Goal: Transaction & Acquisition: Purchase product/service

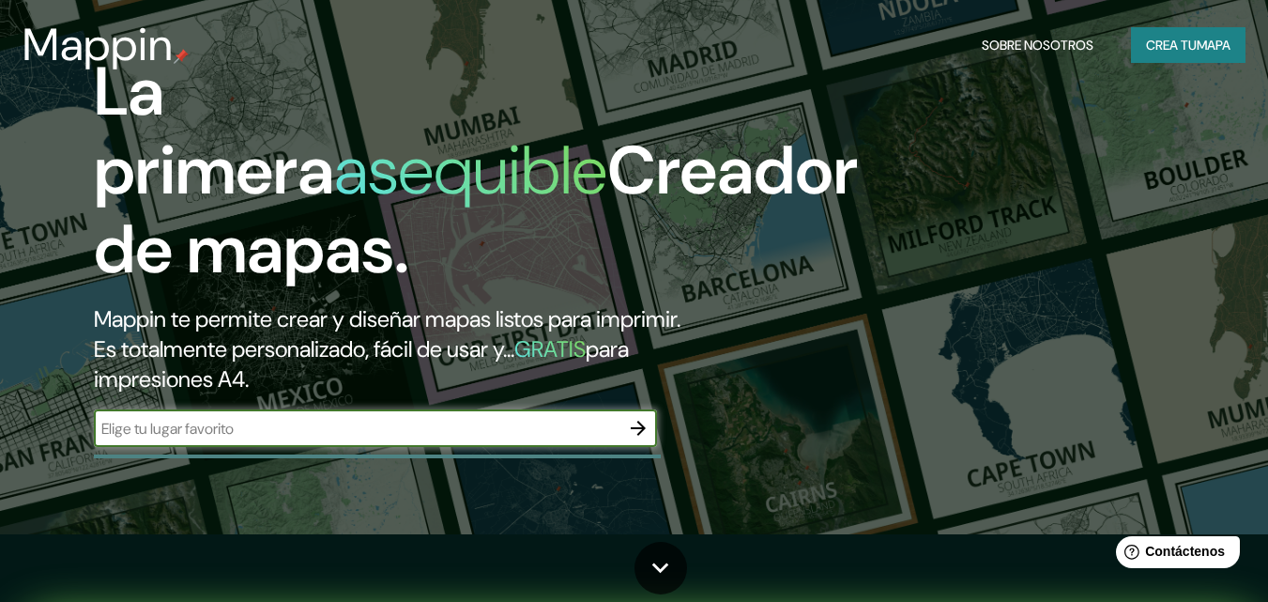
scroll to position [188, 0]
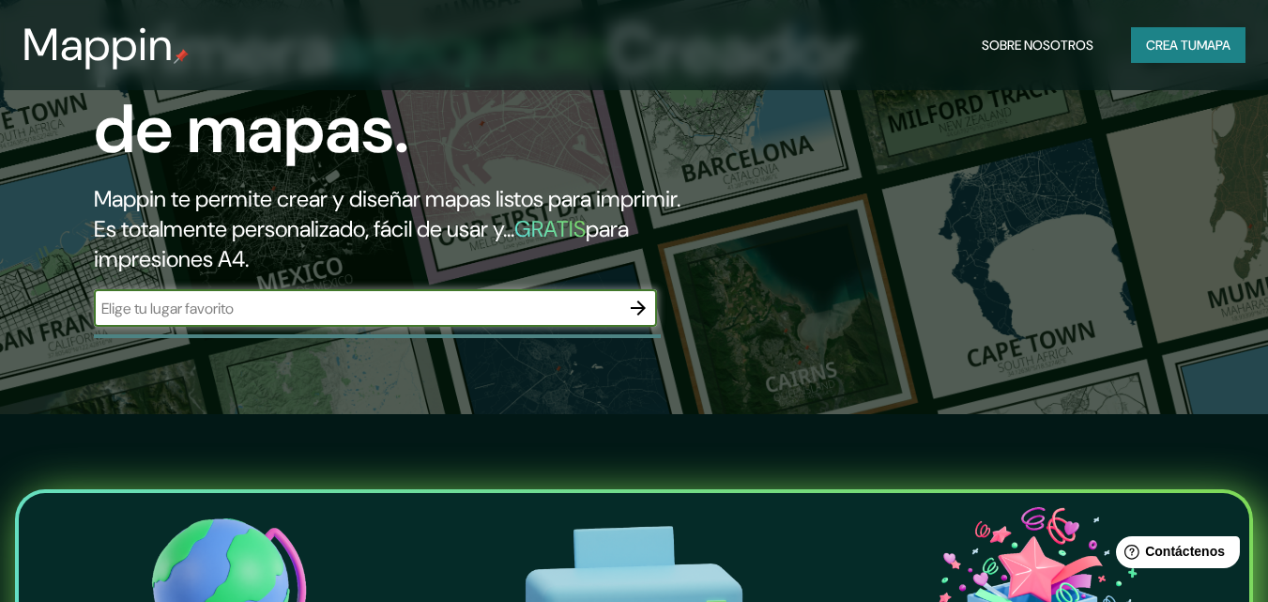
click at [512, 316] on input "text" at bounding box center [357, 309] width 526 height 22
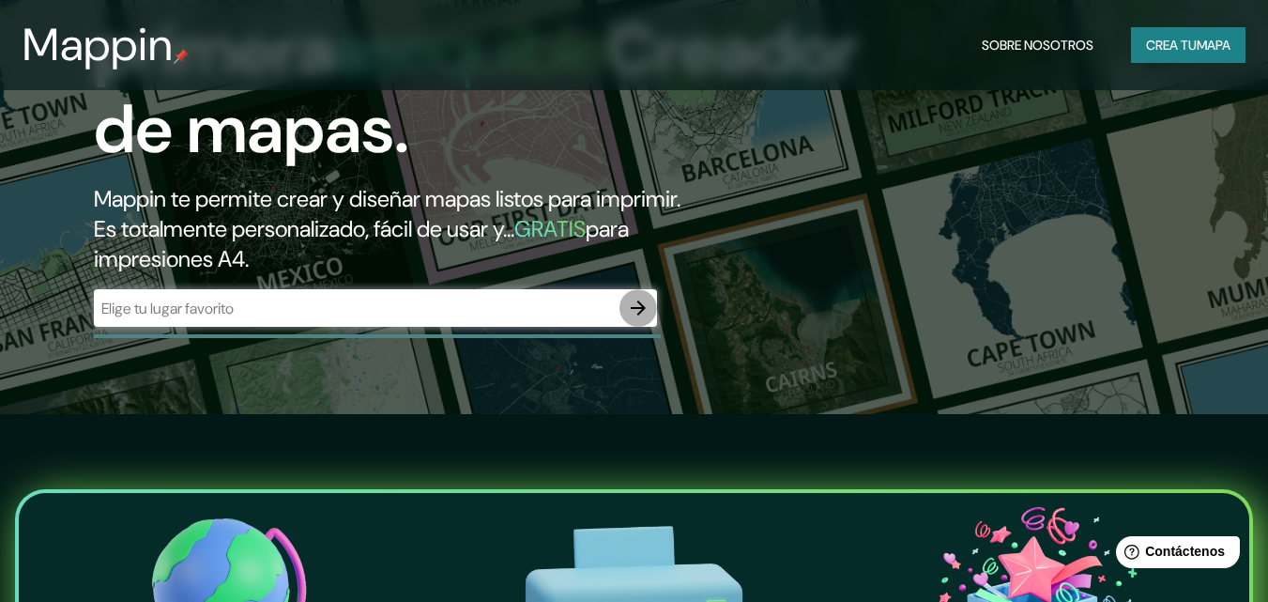
click at [637, 307] on icon "button" at bounding box center [638, 307] width 15 height 15
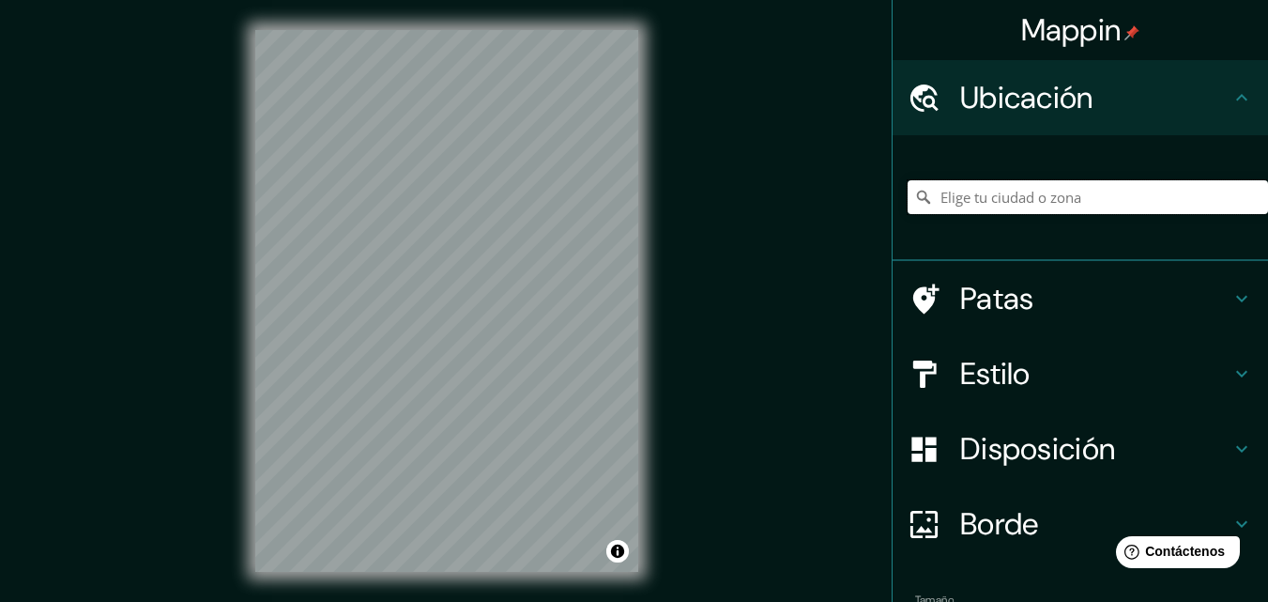
click at [1015, 195] on input "Elige tu ciudad o zona" at bounding box center [1088, 197] width 361 height 34
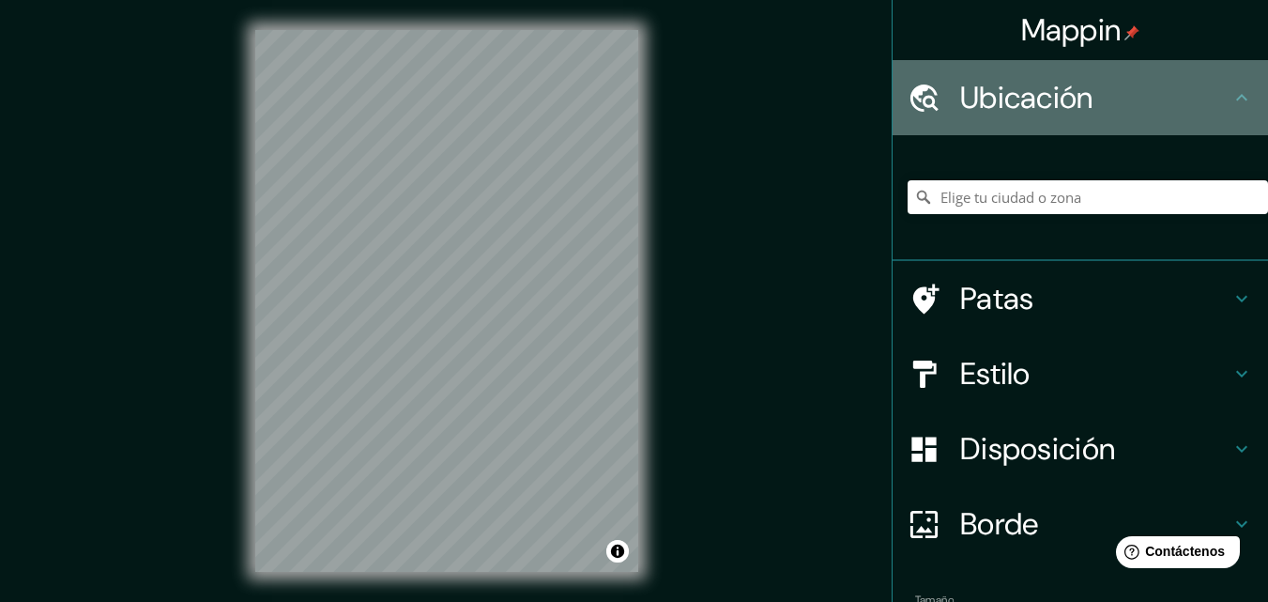
click at [1231, 92] on icon at bounding box center [1242, 97] width 23 height 23
click at [1231, 103] on icon at bounding box center [1242, 97] width 23 height 23
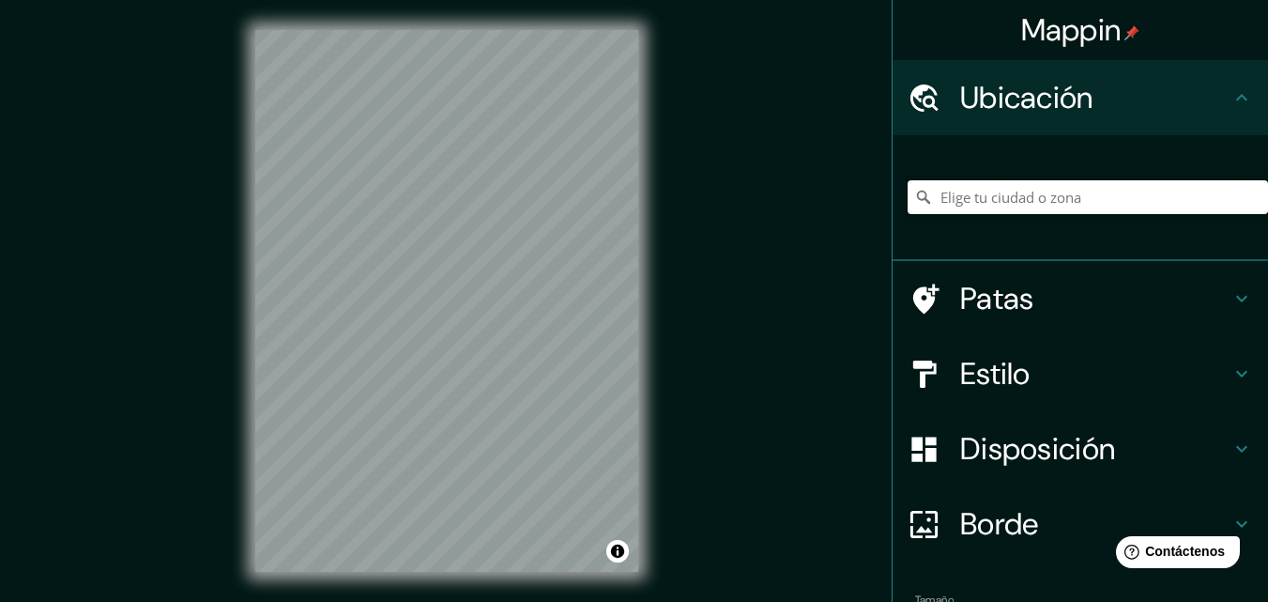
click at [1040, 198] on input "Elige tu ciudad o zona" at bounding box center [1088, 197] width 361 height 34
click at [1012, 206] on input "Elige tu ciudad o zona" at bounding box center [1088, 197] width 361 height 34
paste input "[GEOGRAPHIC_DATA]"
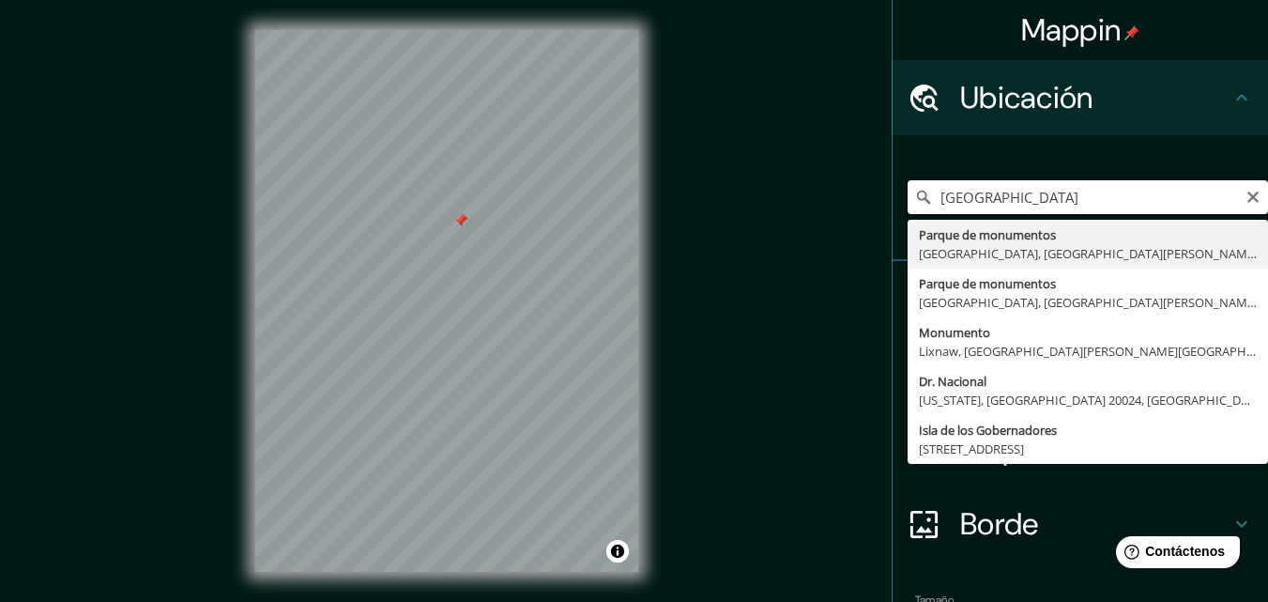
drag, startPoint x: 1189, startPoint y: 197, endPoint x: 1099, endPoint y: 201, distance: 89.3
click at [1099, 201] on input "[GEOGRAPHIC_DATA]" at bounding box center [1088, 197] width 361 height 34
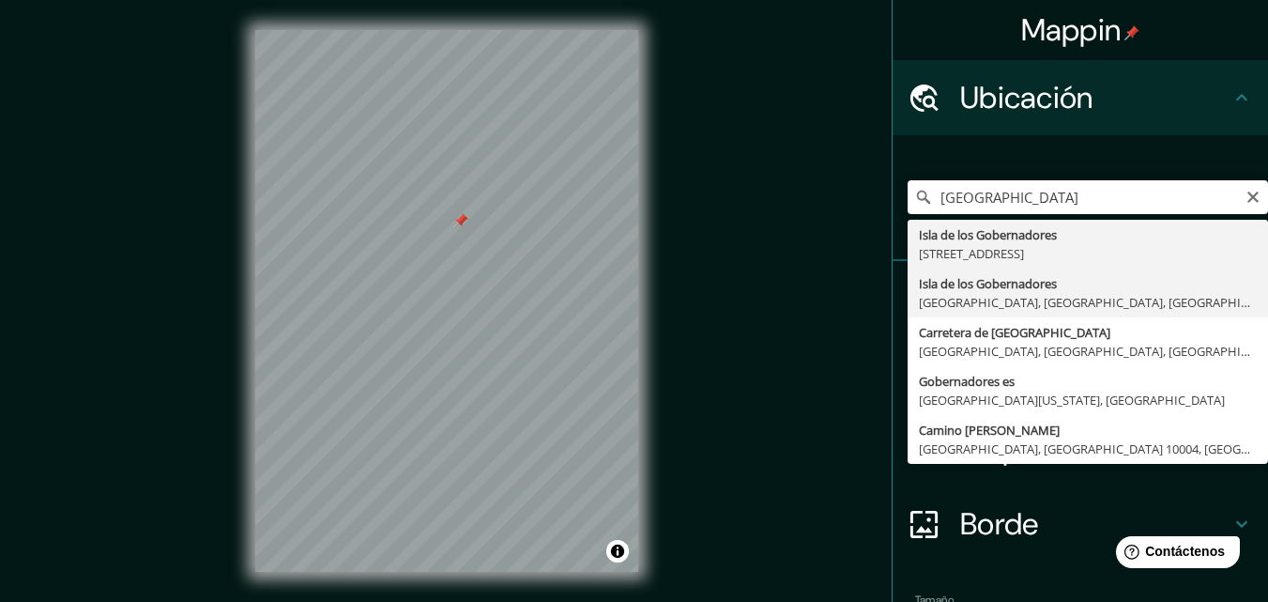
type input "[GEOGRAPHIC_DATA], [GEOGRAPHIC_DATA], [GEOGRAPHIC_DATA], [GEOGRAPHIC_DATA]"
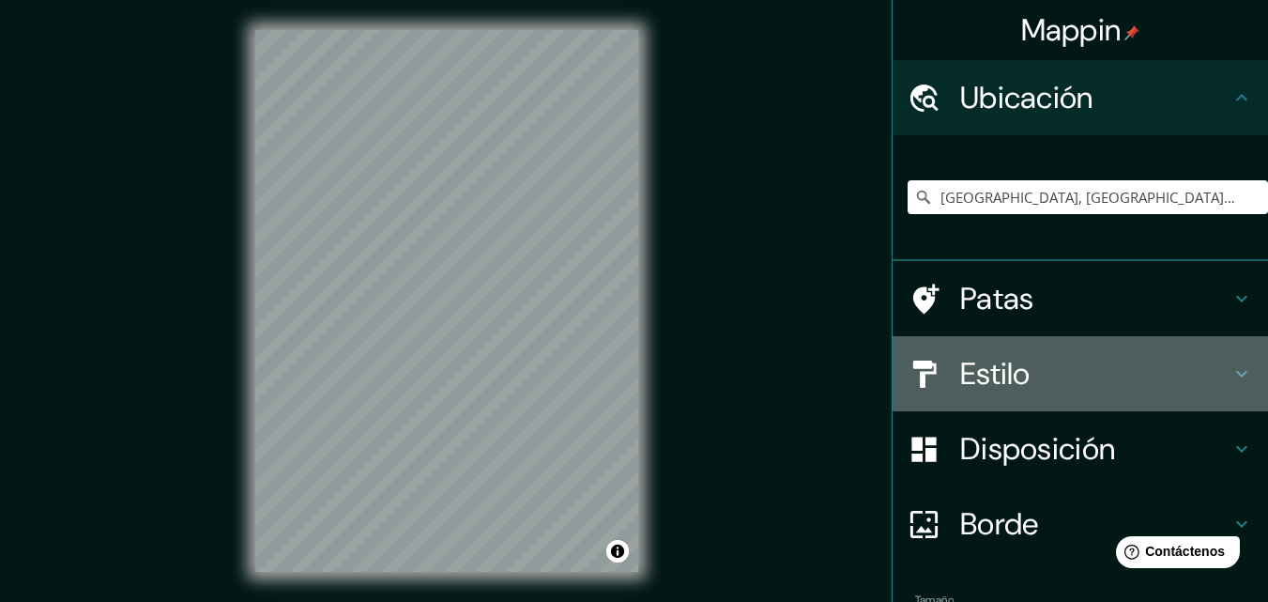
click at [1231, 364] on icon at bounding box center [1242, 373] width 23 height 23
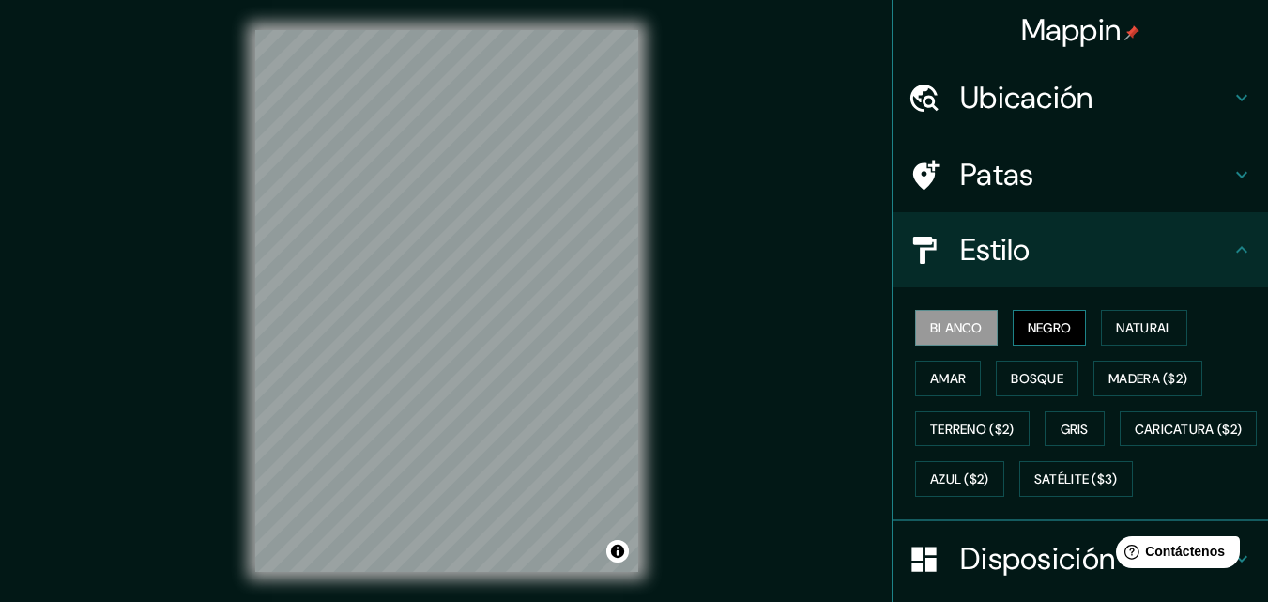
click at [1065, 338] on button "Negro" at bounding box center [1050, 328] width 74 height 36
click at [1162, 337] on font "Natural" at bounding box center [1144, 327] width 56 height 24
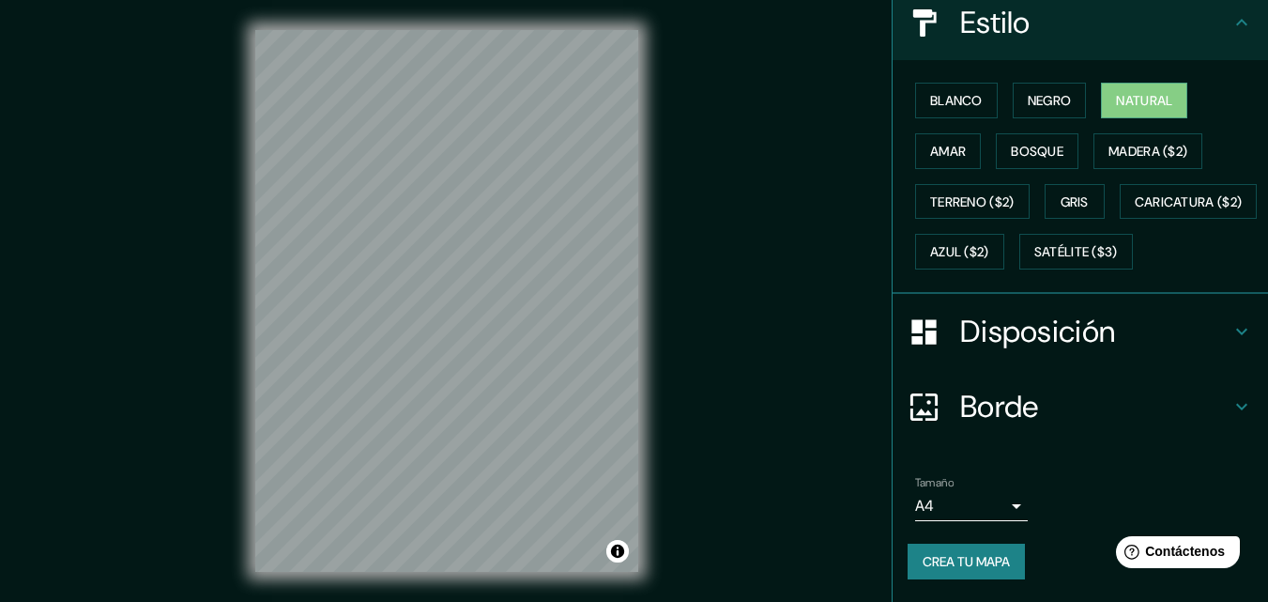
scroll to position [277, 0]
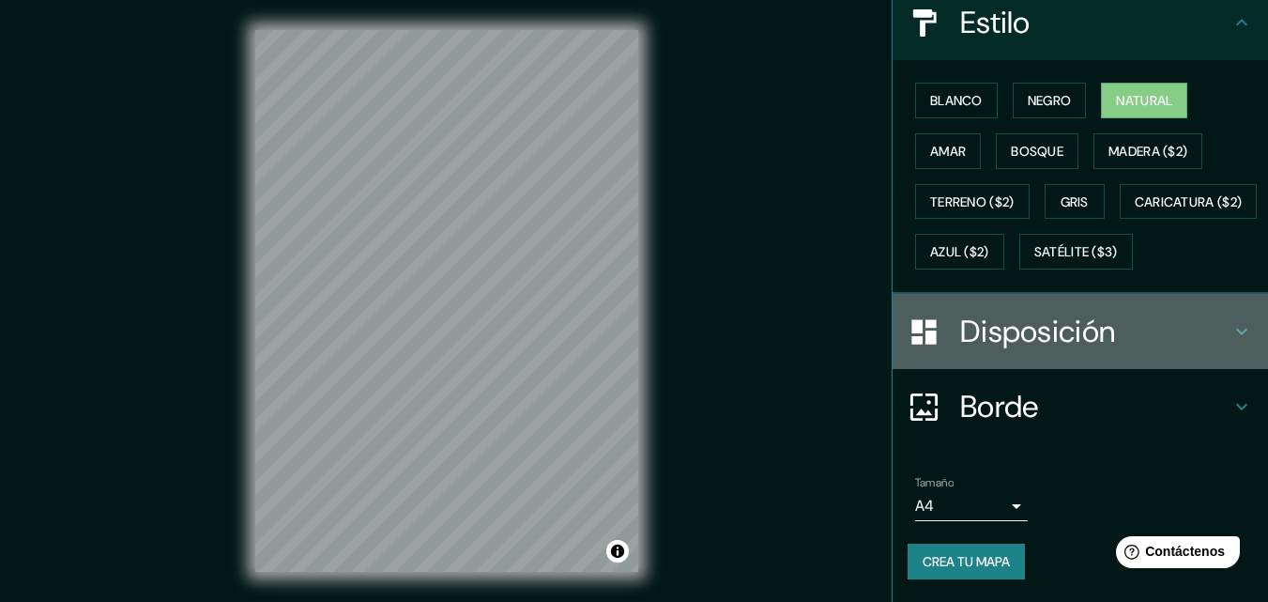
click at [1231, 323] on icon at bounding box center [1242, 331] width 23 height 23
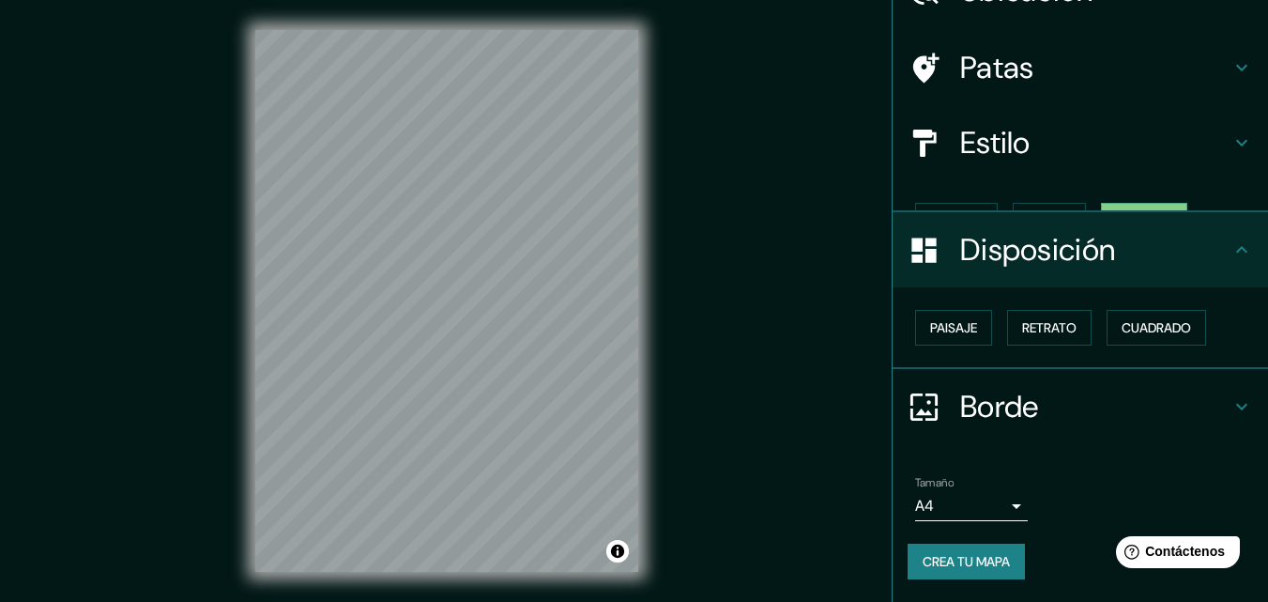
scroll to position [75, 0]
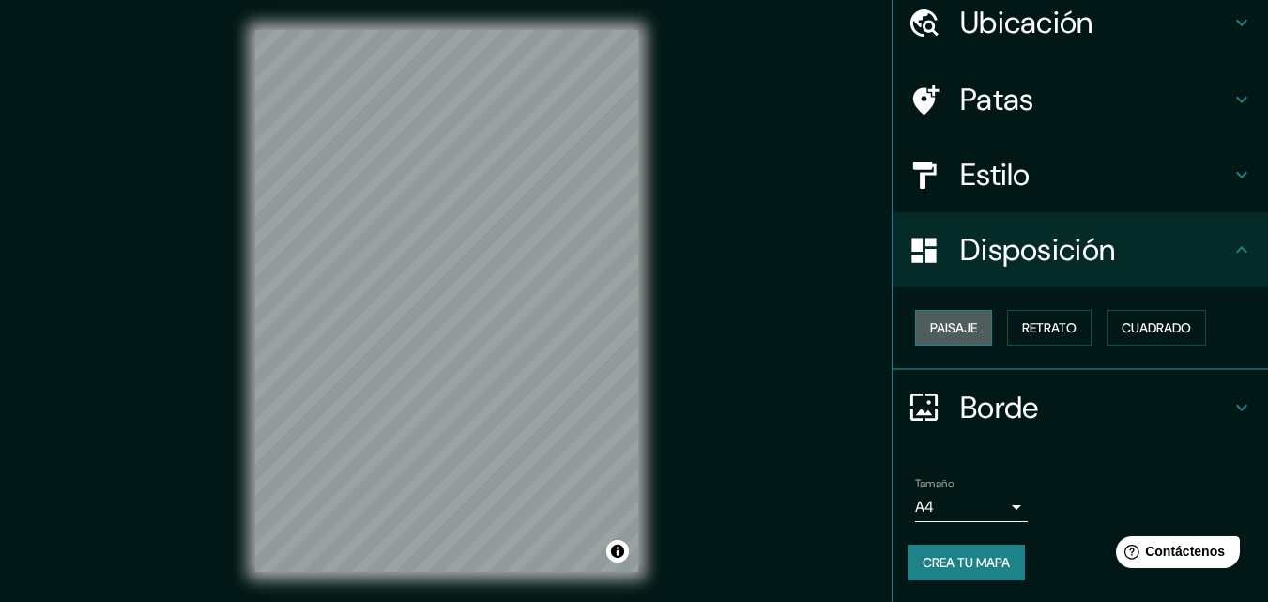
click at [960, 335] on font "Paisaje" at bounding box center [953, 327] width 47 height 17
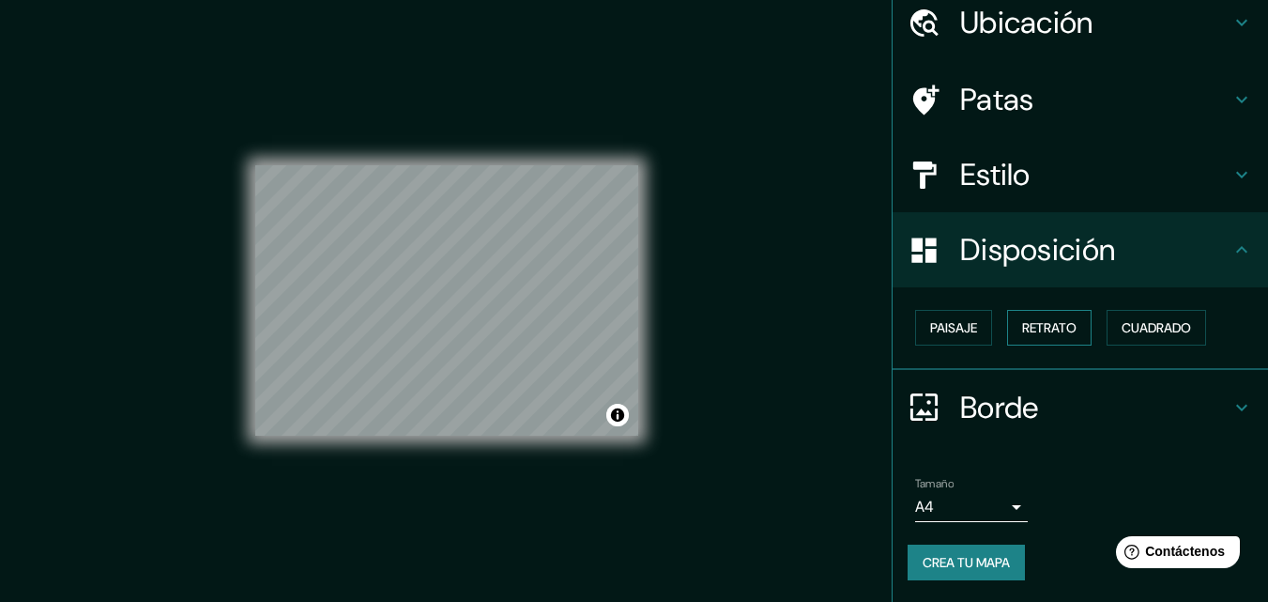
click at [1030, 333] on font "Retrato" at bounding box center [1049, 327] width 54 height 17
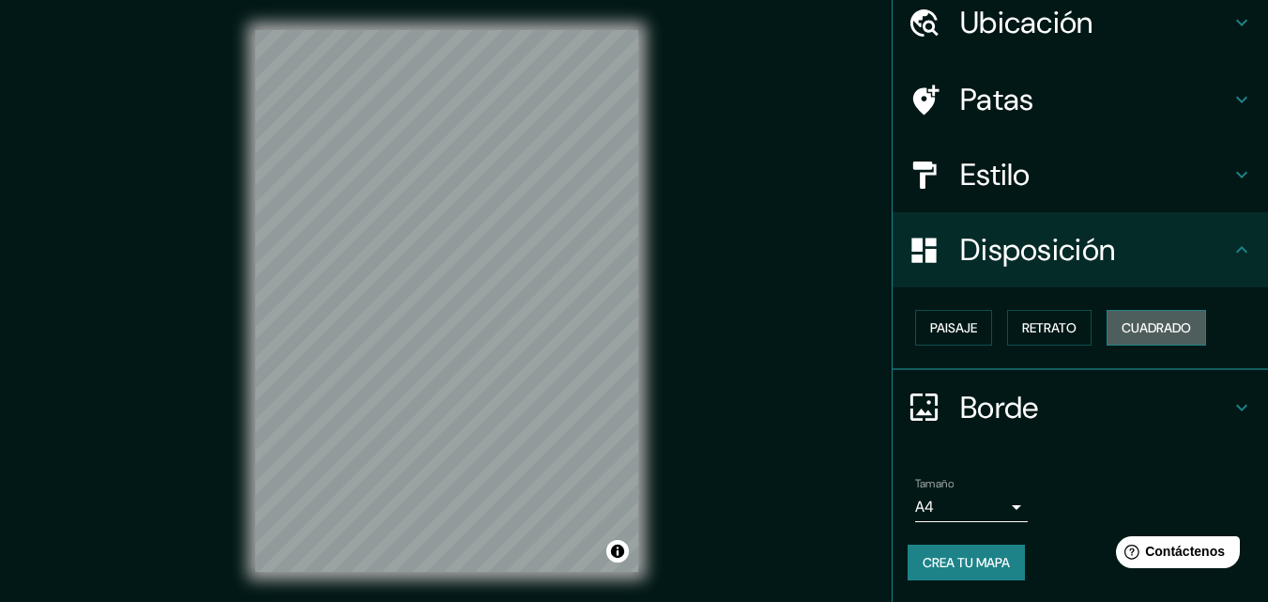
click at [1137, 331] on font "Cuadrado" at bounding box center [1156, 327] width 69 height 17
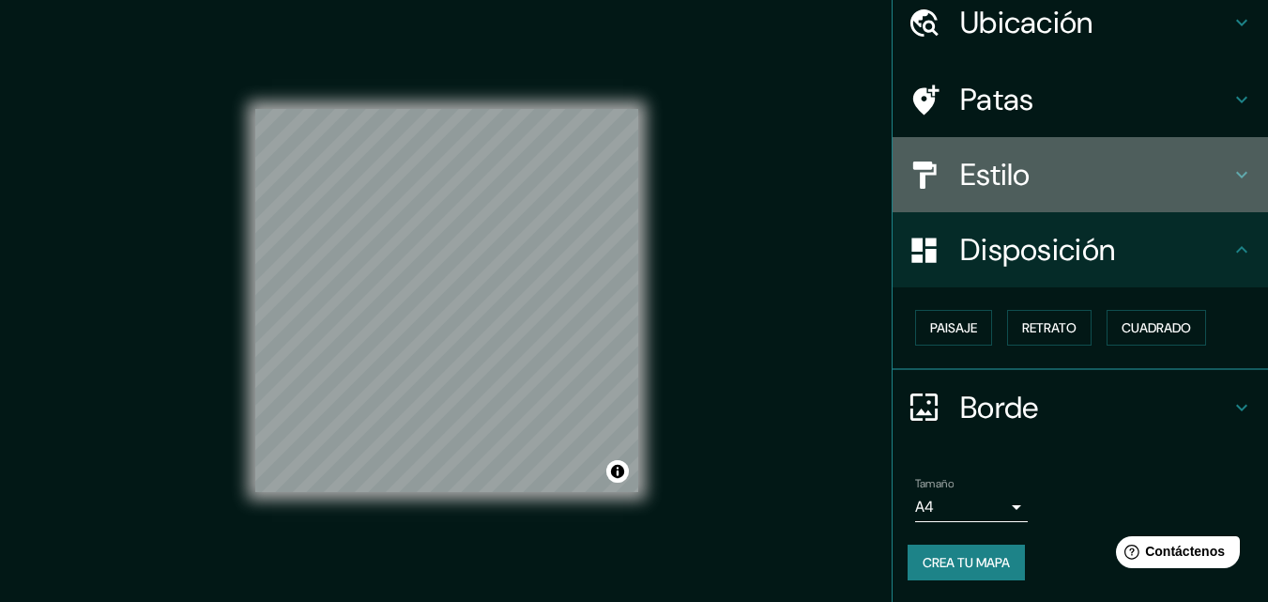
click at [1186, 170] on h4 "Estilo" at bounding box center [1096, 175] width 270 height 38
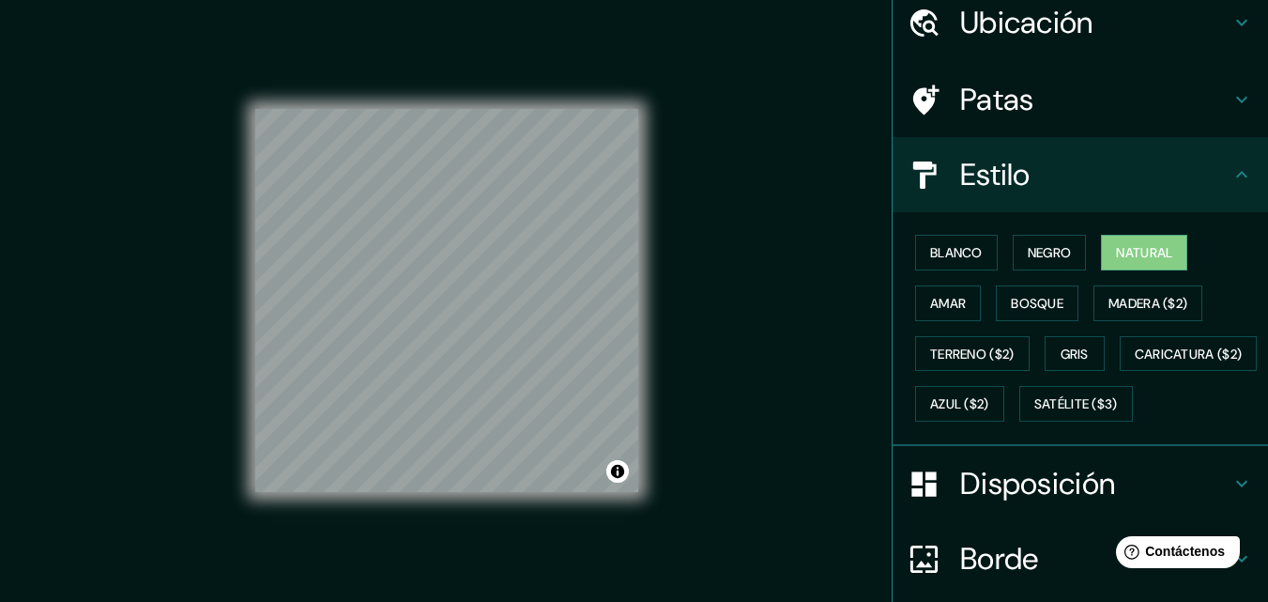
click at [1231, 96] on icon at bounding box center [1242, 99] width 23 height 23
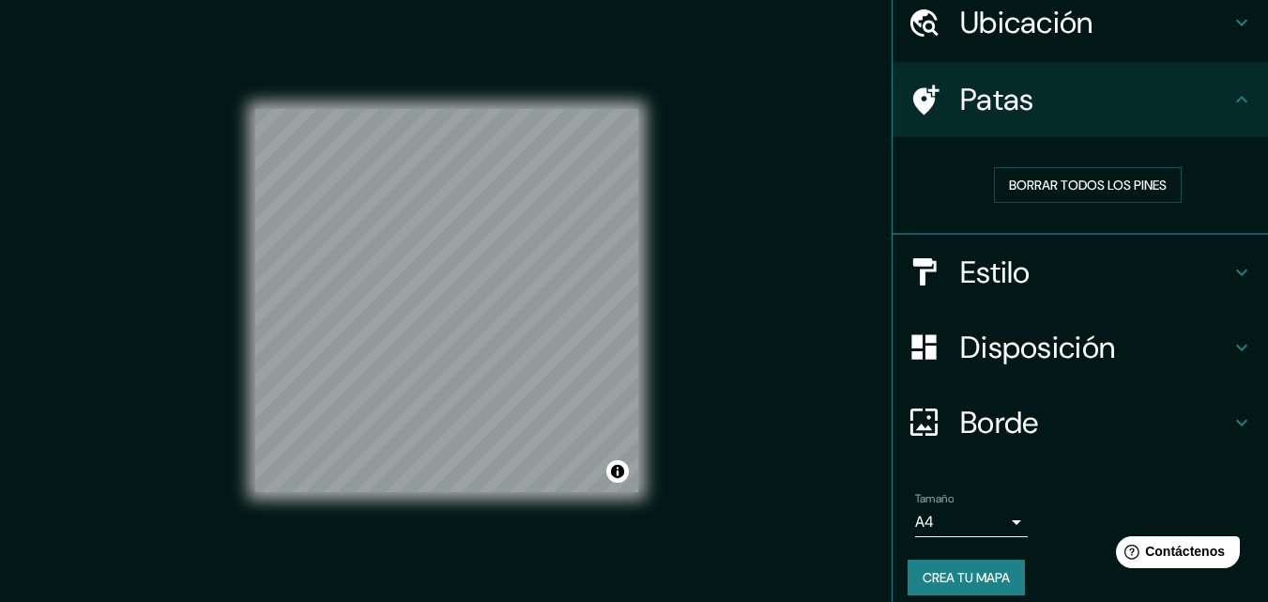
click at [1231, 98] on icon at bounding box center [1242, 99] width 23 height 23
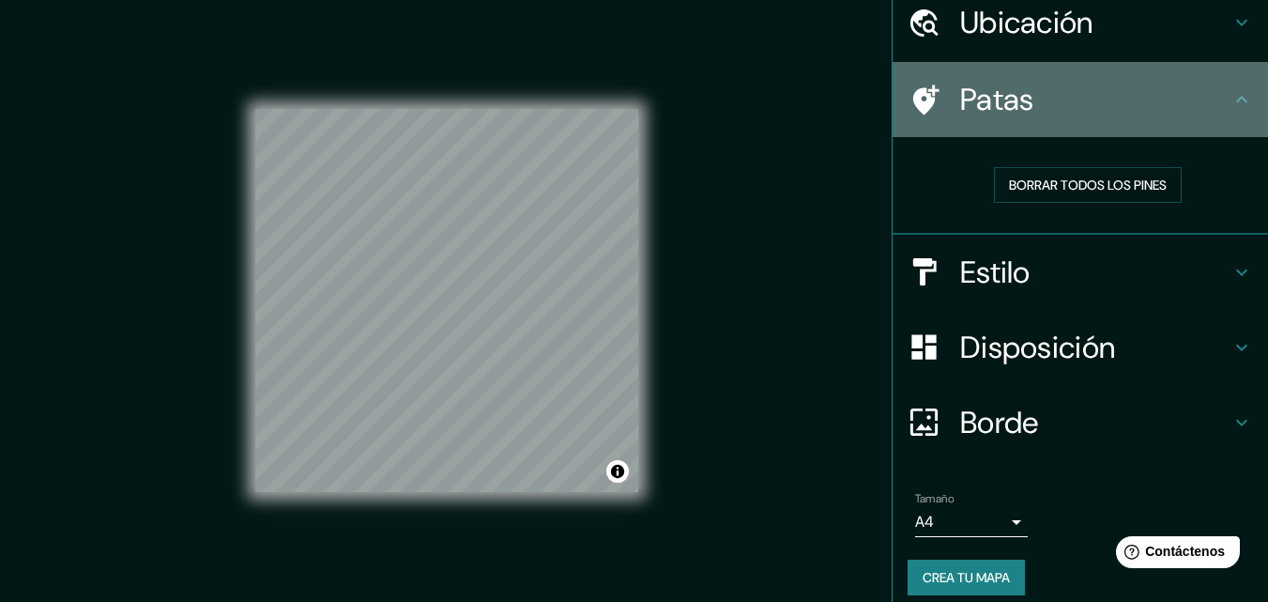
click at [1231, 98] on icon at bounding box center [1242, 99] width 23 height 23
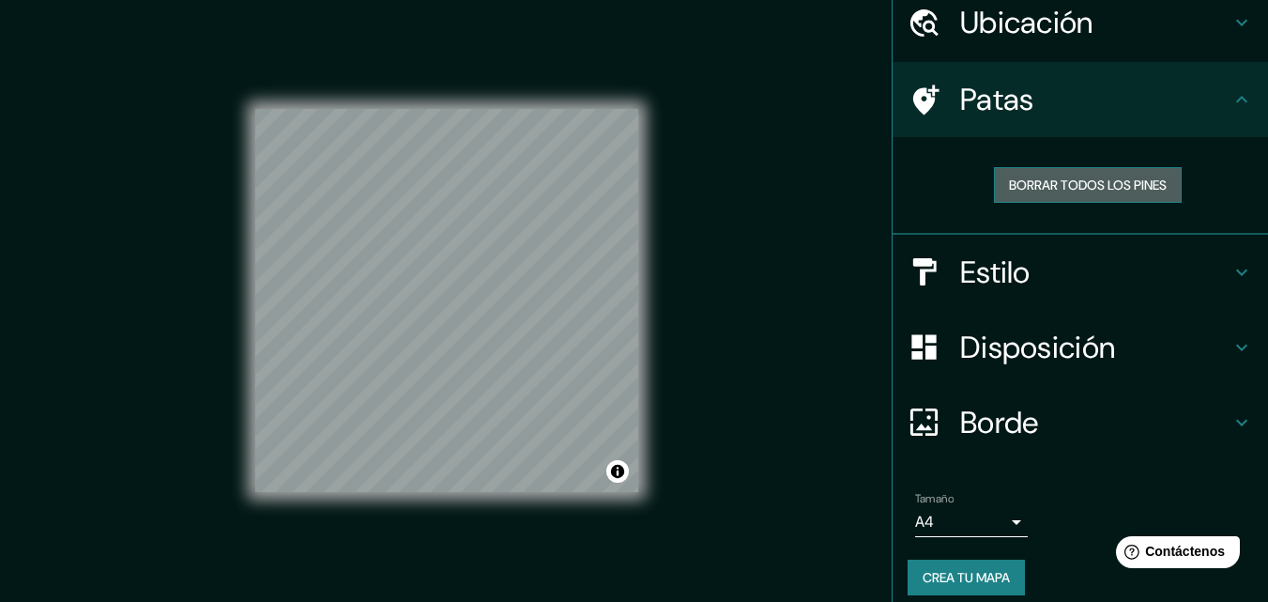
click at [1092, 187] on font "Borrar todos los pines" at bounding box center [1088, 185] width 158 height 17
click at [1094, 191] on font "Borrar todos los pines" at bounding box center [1088, 185] width 158 height 17
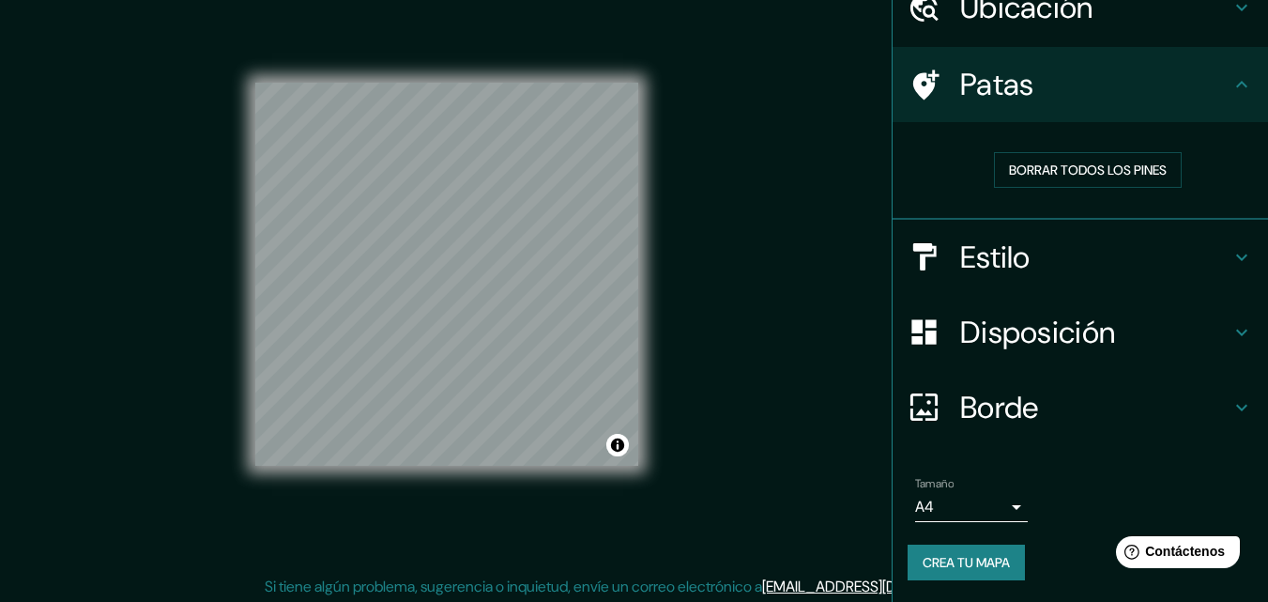
scroll to position [30, 0]
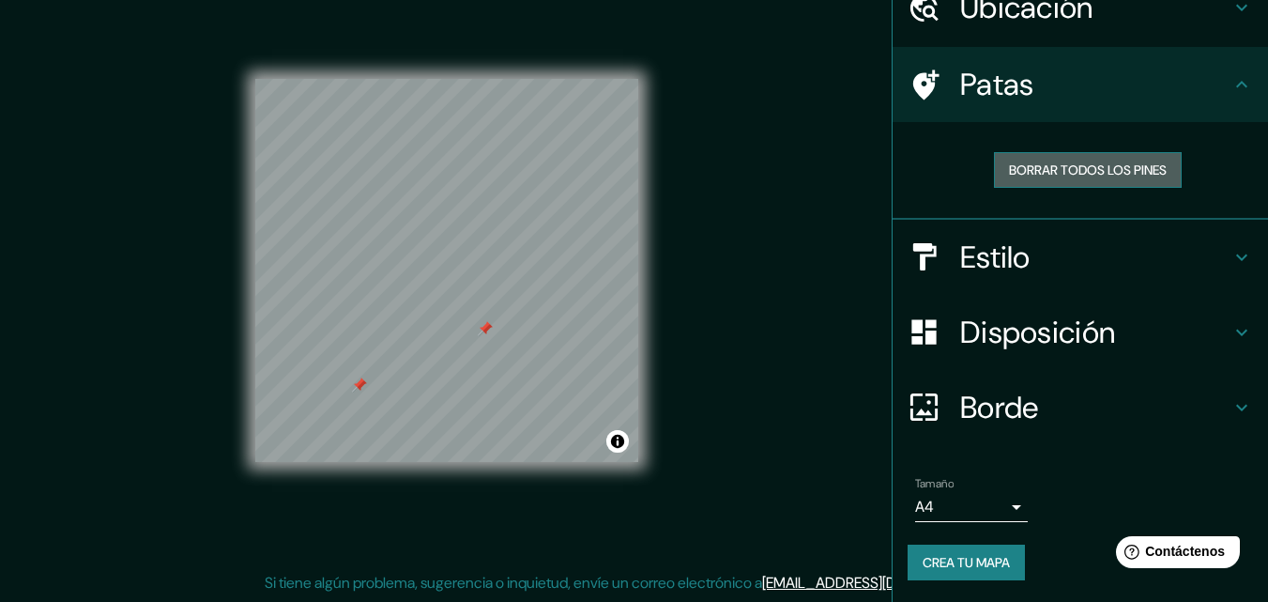
click at [1070, 171] on font "Borrar todos los pines" at bounding box center [1088, 169] width 158 height 17
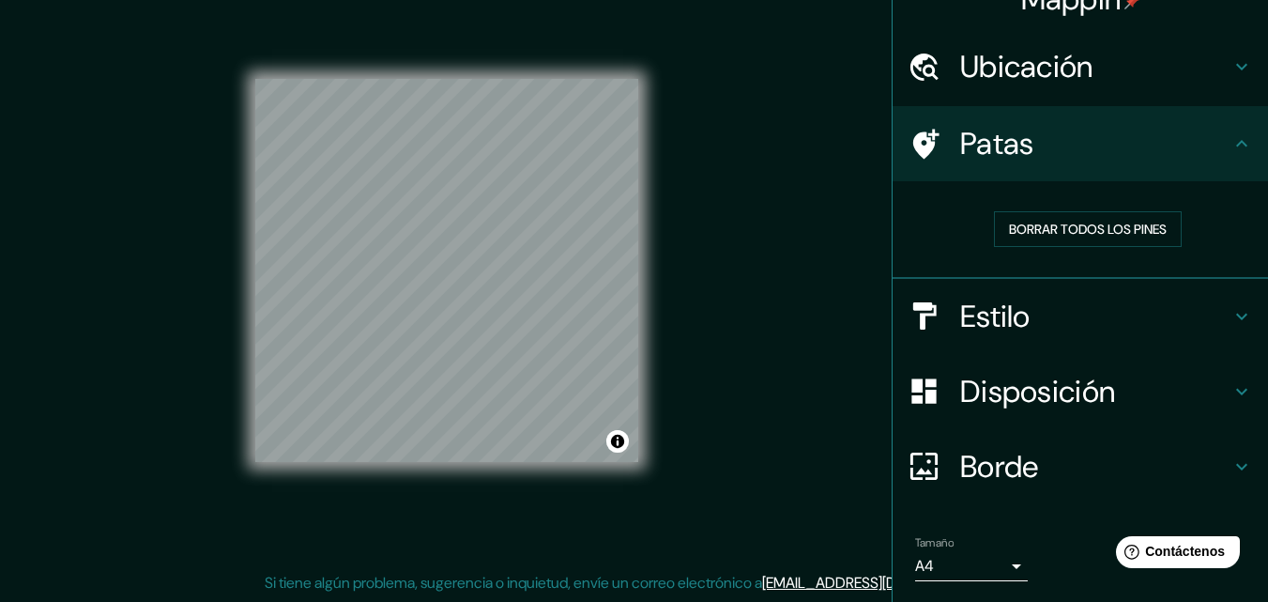
scroll to position [90, 0]
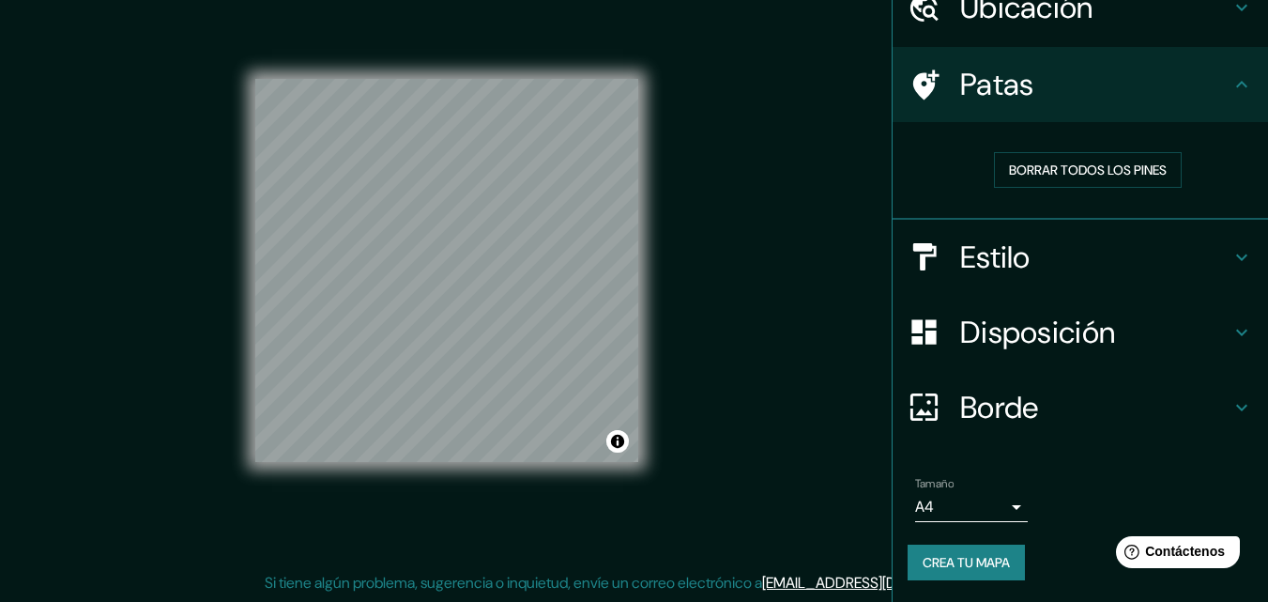
click at [1170, 264] on h4 "Estilo" at bounding box center [1096, 257] width 270 height 38
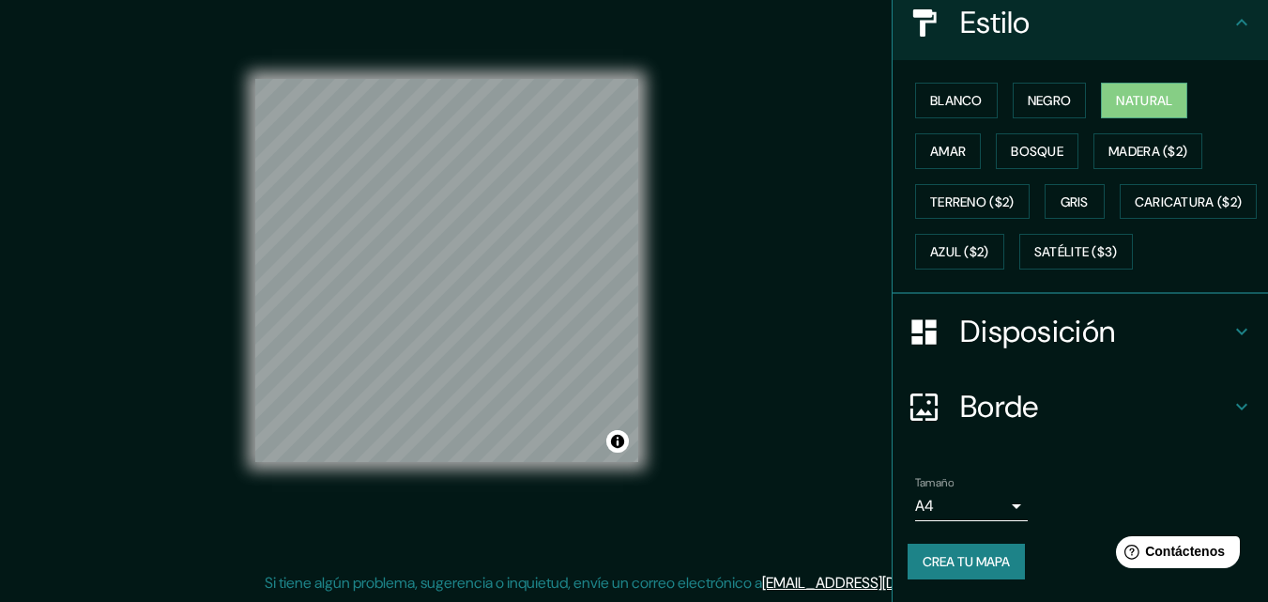
scroll to position [277, 0]
click at [934, 562] on font "Crea tu mapa" at bounding box center [966, 561] width 87 height 17
